Goal: Task Accomplishment & Management: Use online tool/utility

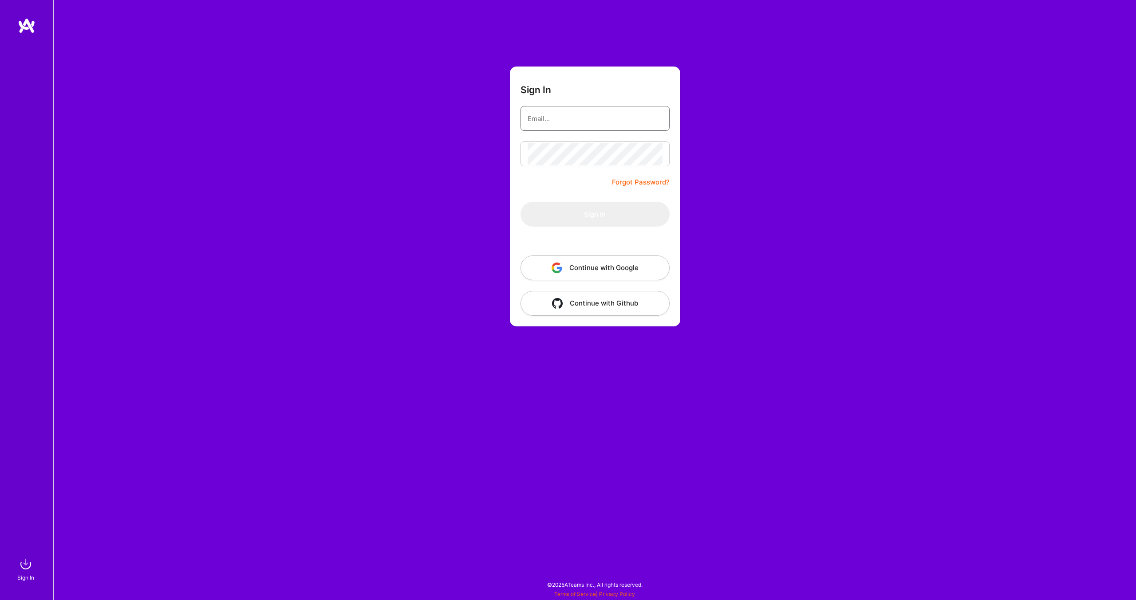
type input "[EMAIL_ADDRESS][DOMAIN_NAME]"
click at [572, 177] on form "Sign In [EMAIL_ADDRESS][DOMAIN_NAME] Forgot Password? Sign In Continue with Goo…" at bounding box center [595, 197] width 170 height 260
click at [586, 209] on button "Sign In" at bounding box center [594, 214] width 149 height 25
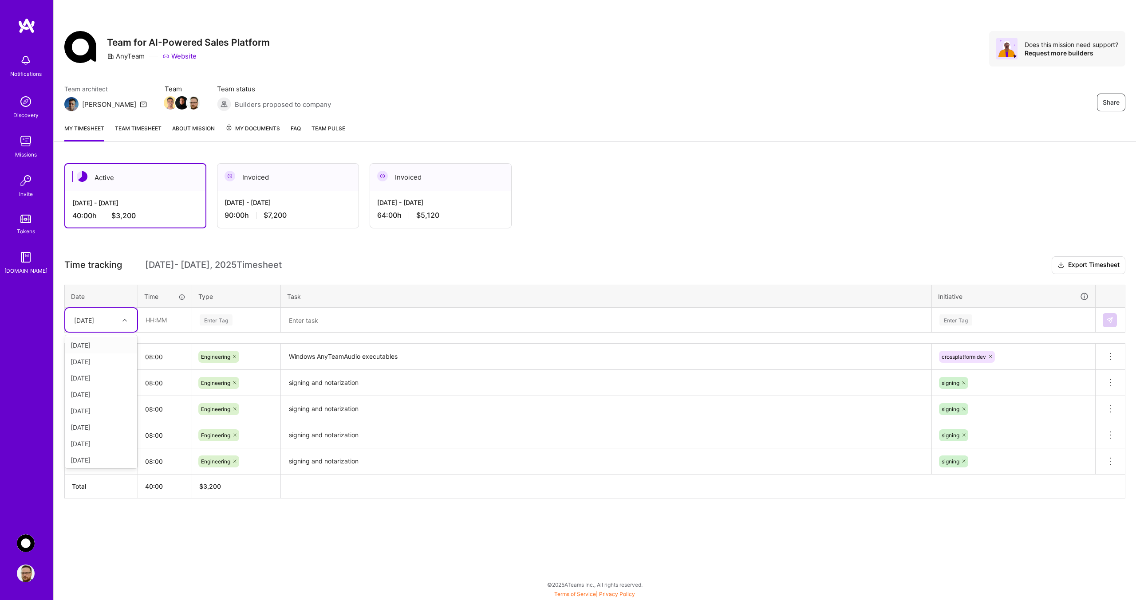
click at [121, 323] on div at bounding box center [126, 321] width 14 height 12
click at [101, 462] on div "[DATE]" at bounding box center [101, 460] width 72 height 16
click at [161, 319] on input "text" at bounding box center [164, 320] width 53 height 24
type input "08:00"
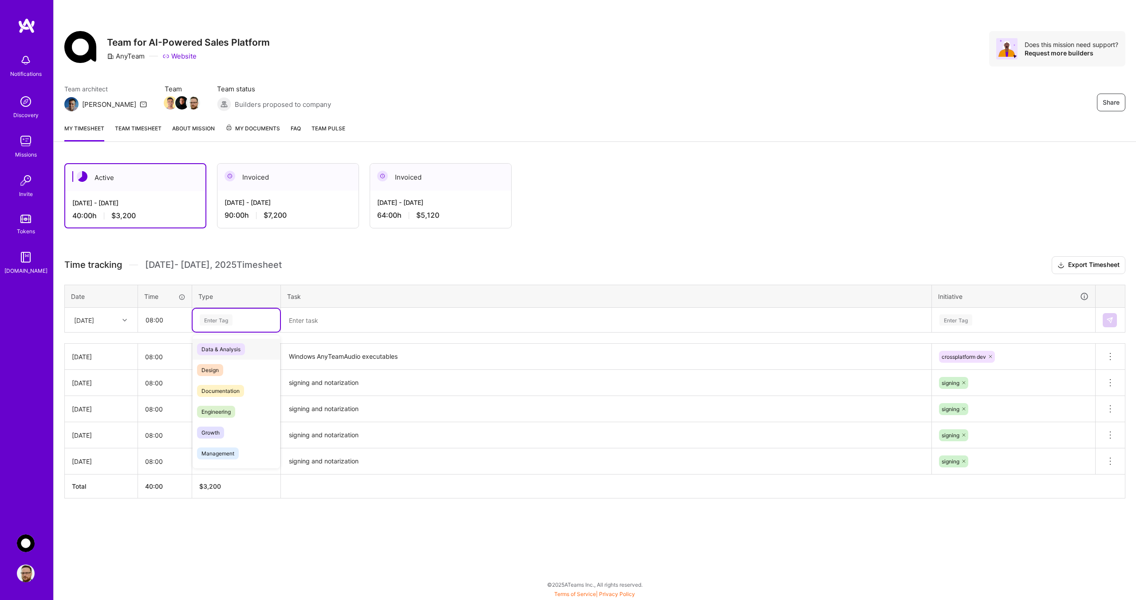
click at [213, 314] on div "Enter Tag" at bounding box center [236, 320] width 87 height 23
click at [213, 413] on span "Engineering" at bounding box center [216, 412] width 38 height 12
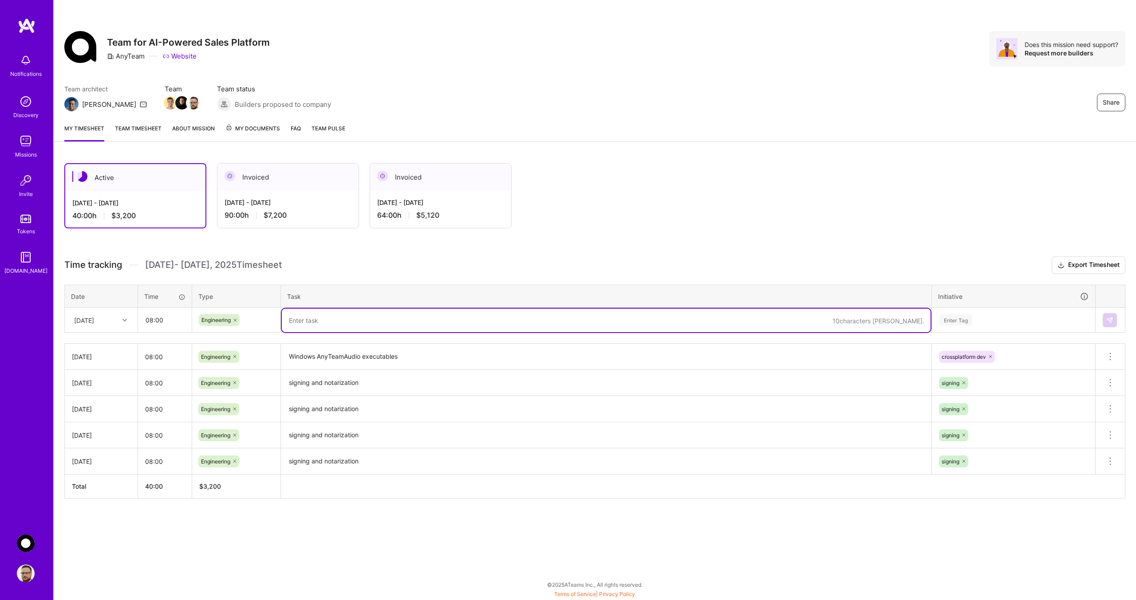
click at [301, 313] on textarea at bounding box center [606, 321] width 649 height 24
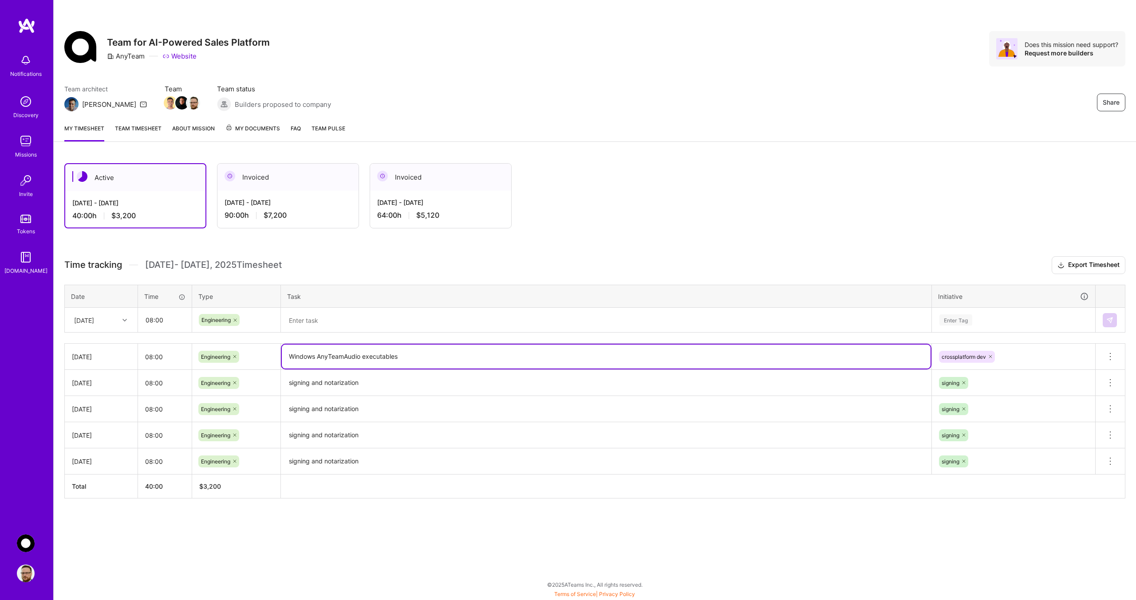
drag, startPoint x: 402, startPoint y: 360, endPoint x: 281, endPoint y: 361, distance: 121.1
click at [281, 361] on td "Windows AnyTeamAudio executables" at bounding box center [606, 357] width 651 height 26
click at [298, 326] on textarea at bounding box center [606, 321] width 649 height 24
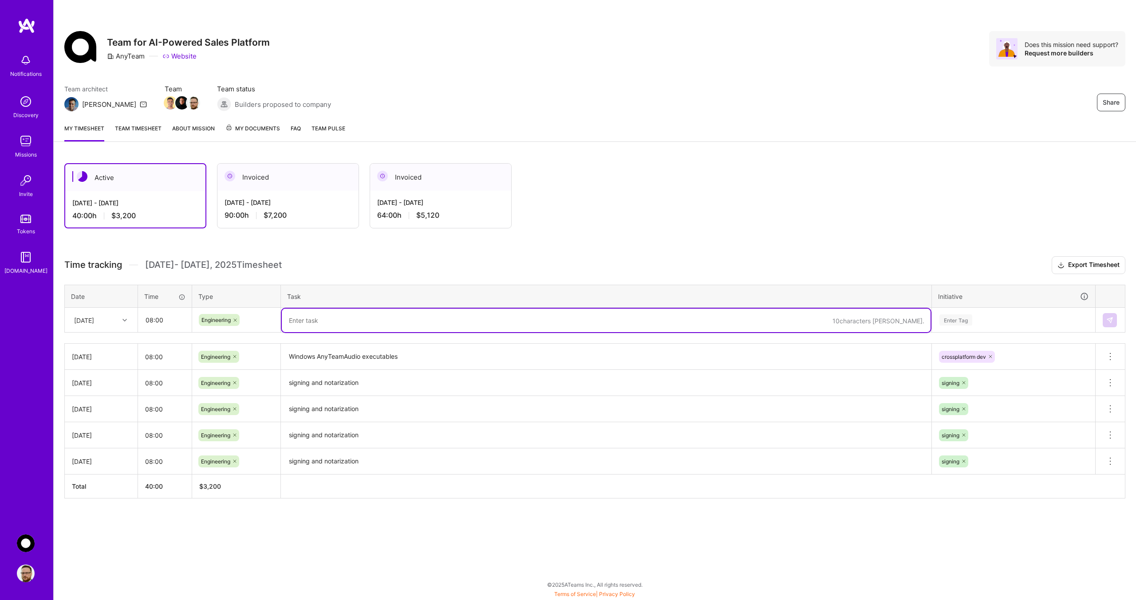
paste textarea "Windows AnyTeamAudio executables"
click at [362, 318] on textarea "Windows AnyTeamAudio executables" at bounding box center [606, 321] width 649 height 24
type textarea "Windows AnyTeamAudio GPU/CUDA executables"
click at [986, 321] on div "Enter Tag" at bounding box center [1013, 320] width 150 height 11
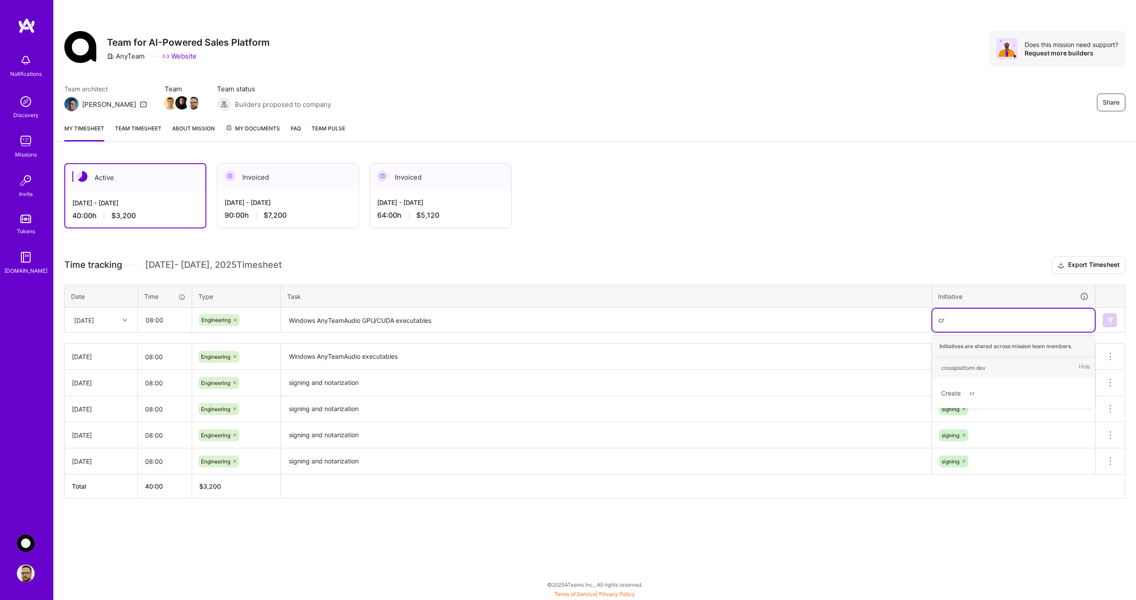
type input "cro"
click at [967, 368] on div "crossplatform dev" at bounding box center [963, 367] width 44 height 9
click at [1106, 320] on img at bounding box center [1109, 320] width 7 height 7
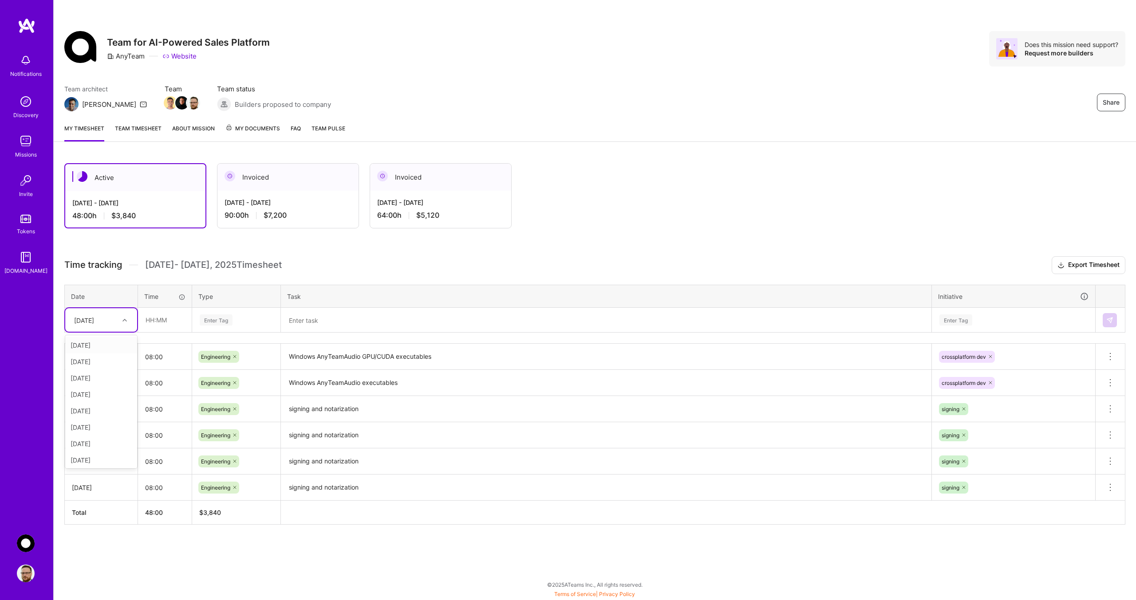
click at [123, 322] on icon at bounding box center [124, 320] width 4 height 4
click at [91, 460] on div "[DATE]" at bounding box center [101, 460] width 72 height 16
click at [163, 316] on input "text" at bounding box center [164, 320] width 53 height 24
type input "08:00"
click at [239, 321] on div "Enter Tag" at bounding box center [236, 320] width 75 height 11
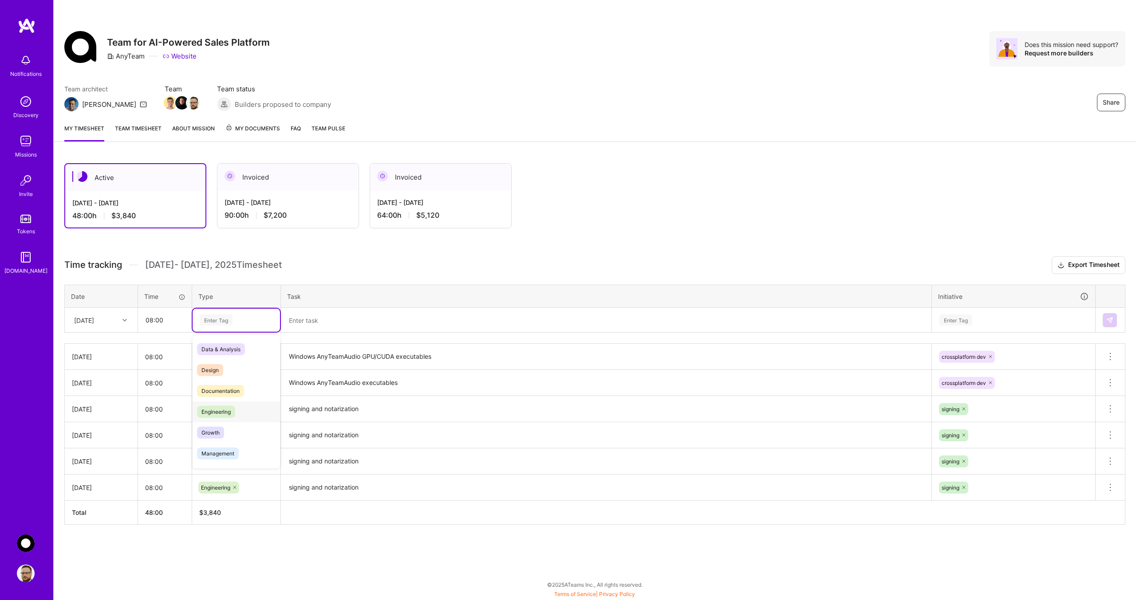
click at [215, 414] on span "Engineering" at bounding box center [216, 412] width 38 height 12
click at [312, 323] on textarea at bounding box center [606, 321] width 649 height 24
